Goal: Information Seeking & Learning: Learn about a topic

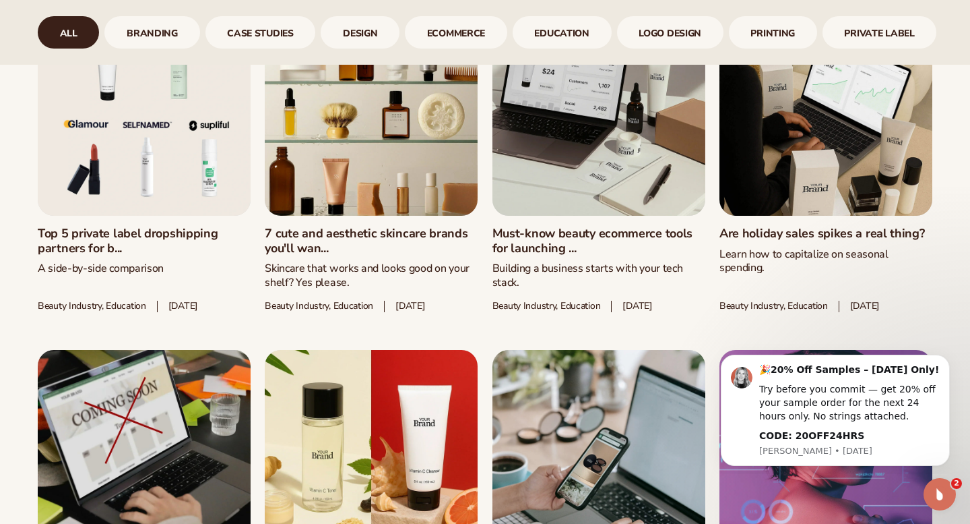
scroll to position [1480, 0]
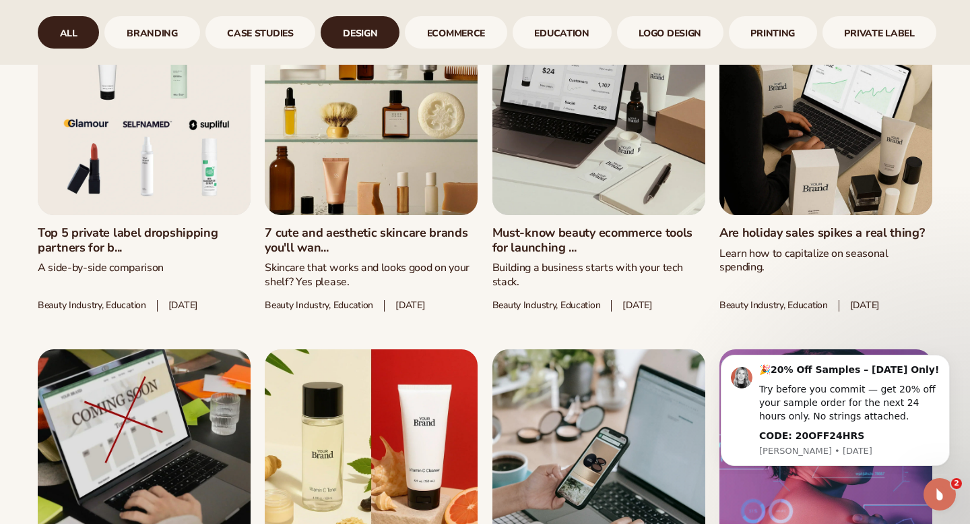
click at [358, 36] on link "design" at bounding box center [360, 32] width 79 height 32
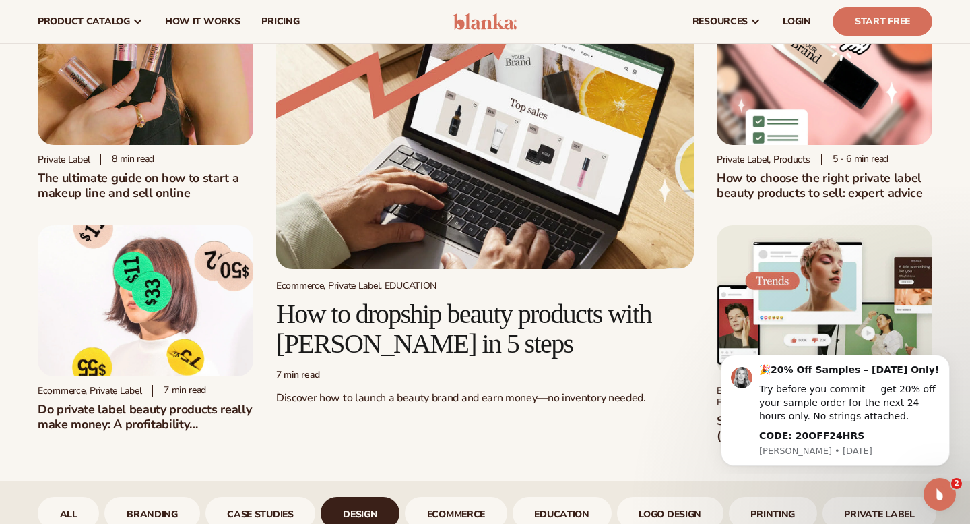
scroll to position [86, 0]
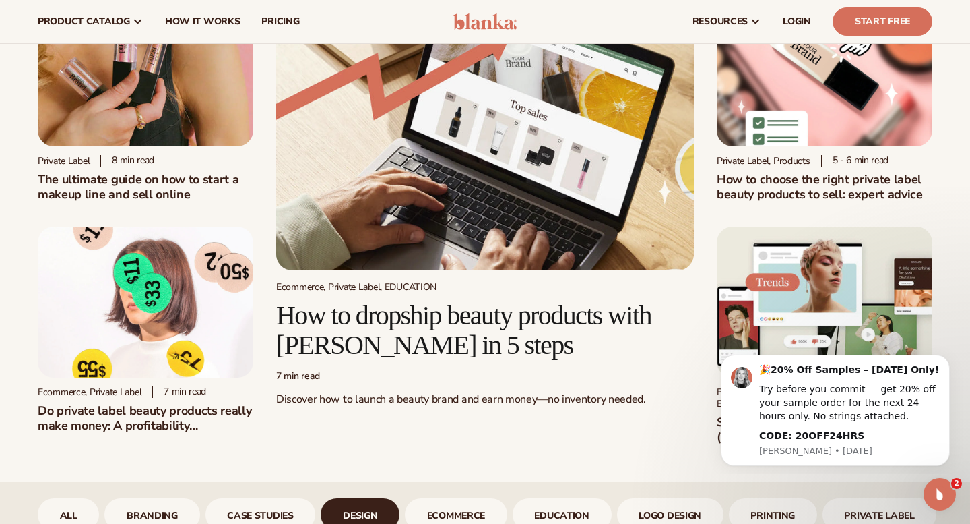
click at [504, 154] on img at bounding box center [485, 132] width 418 height 275
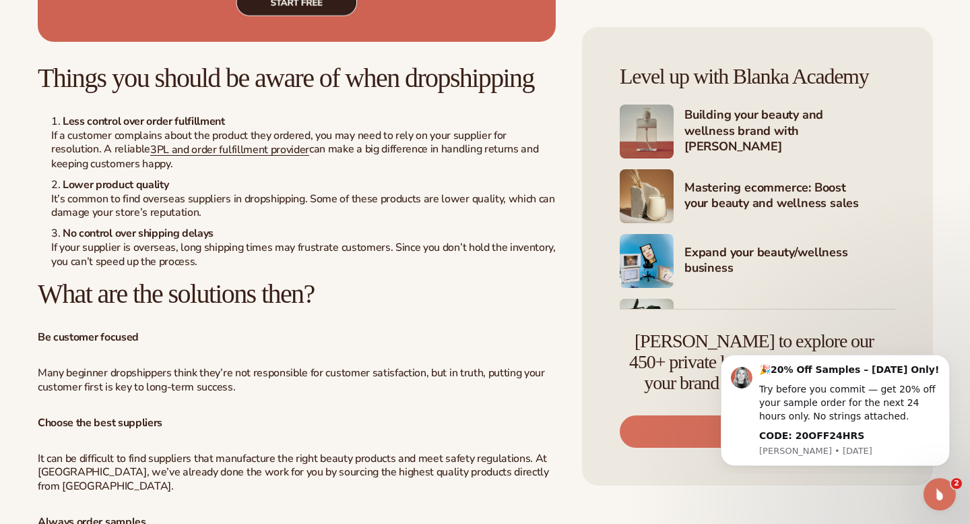
scroll to position [2424, 0]
